Goal: Find specific page/section: Find specific page/section

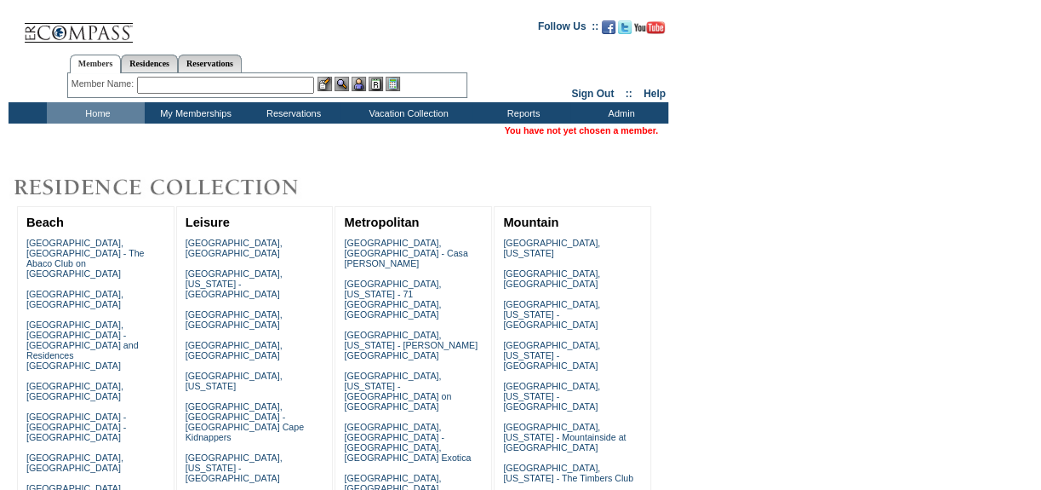
click at [176, 79] on input "text" at bounding box center [225, 85] width 177 height 17
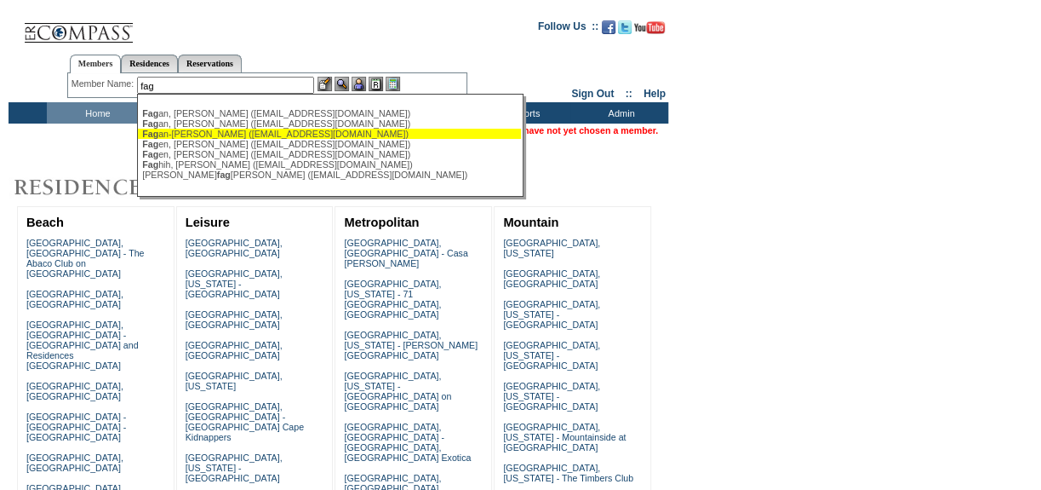
click at [181, 137] on div "Fag an-[PERSON_NAME] ([EMAIL_ADDRESS][DOMAIN_NAME])" at bounding box center [329, 134] width 375 height 10
type input "[PERSON_NAME] ([EMAIL_ADDRESS][DOMAIN_NAME])"
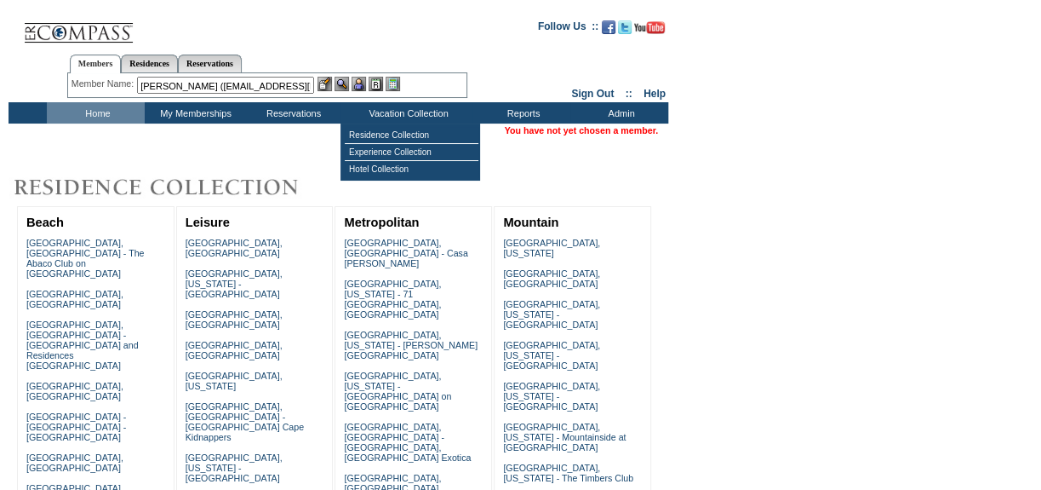
click at [365, 83] on img at bounding box center [359, 84] width 14 height 14
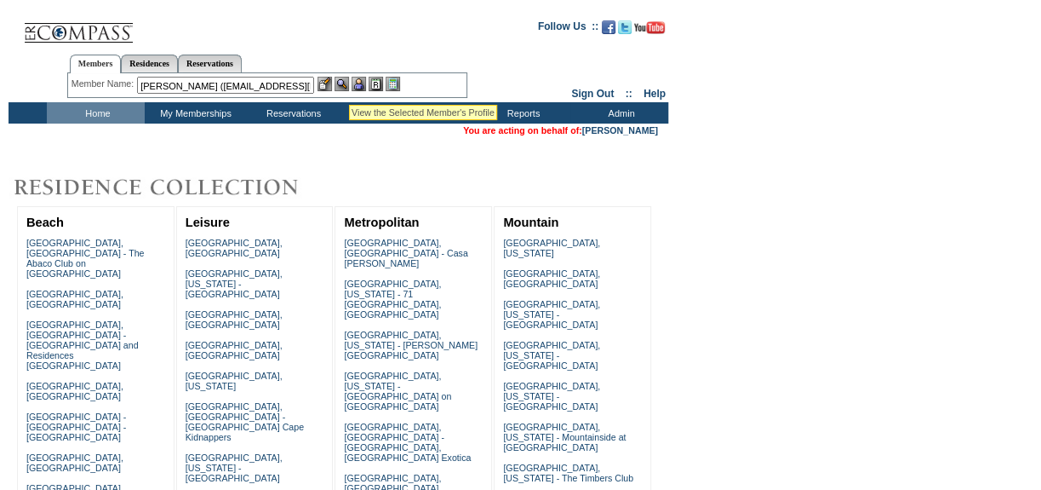
click at [349, 83] on img at bounding box center [342, 84] width 14 height 14
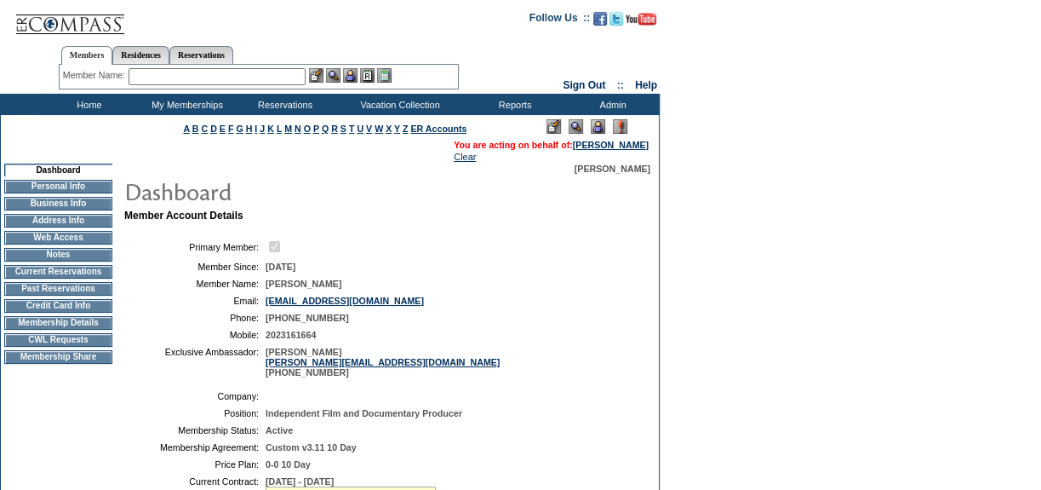
click at [90, 272] on td "Current Reservations" at bounding box center [58, 272] width 108 height 14
